Goal: Task Accomplishment & Management: Manage account settings

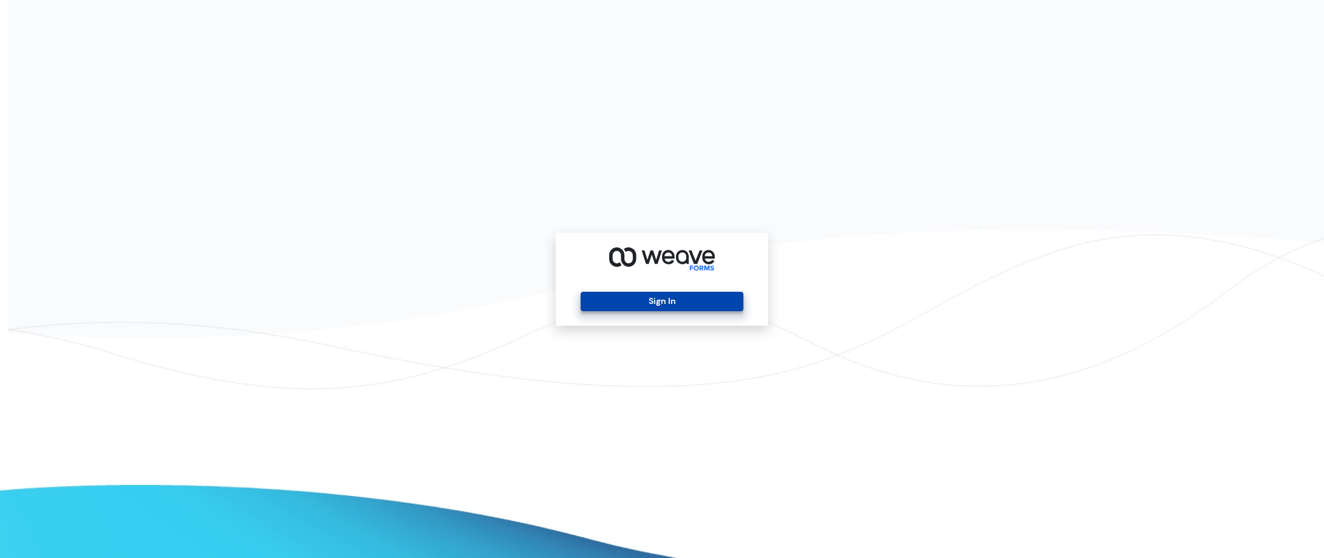
click at [663, 310] on button "Sign In" at bounding box center [662, 301] width 162 height 19
click at [668, 305] on button "Sign In" at bounding box center [662, 301] width 162 height 19
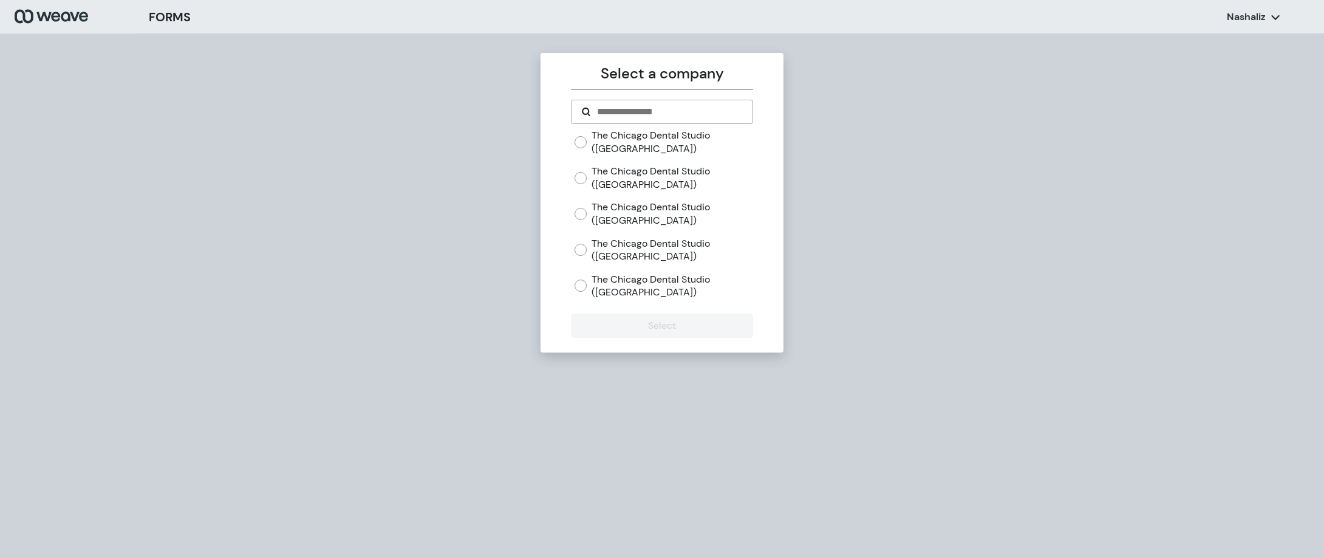
click at [621, 207] on label "The Chicago Dental Studio ([GEOGRAPHIC_DATA])" at bounding box center [672, 213] width 161 height 26
click at [641, 323] on button "Select" at bounding box center [662, 325] width 182 height 24
